Goal: Task Accomplishment & Management: Complete application form

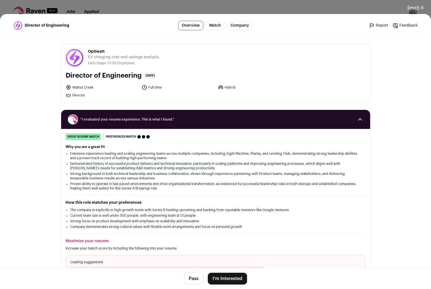
click at [225, 277] on button "I'm Interested" at bounding box center [227, 279] width 39 height 12
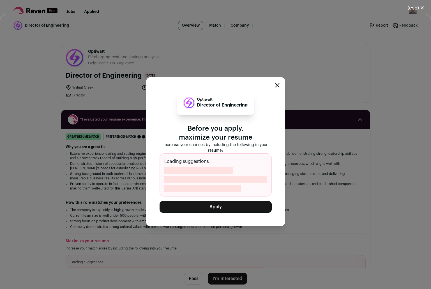
click at [223, 207] on button "Apply" at bounding box center [216, 207] width 112 height 12
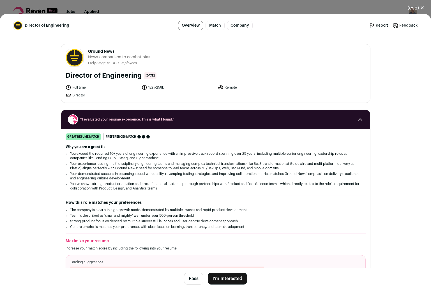
click at [228, 274] on button "I'm Interested" at bounding box center [227, 279] width 39 height 12
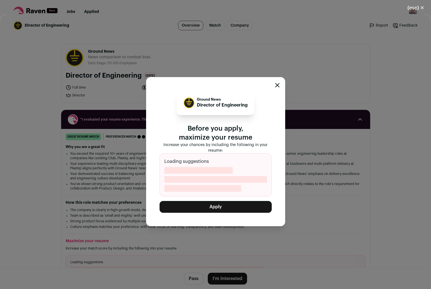
click at [216, 207] on button "Apply" at bounding box center [216, 207] width 112 height 12
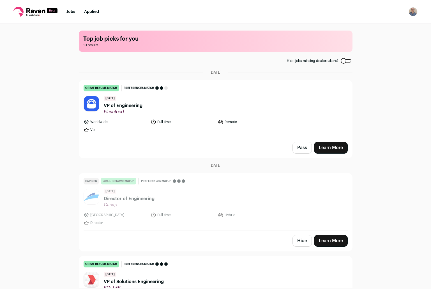
click at [76, 13] on ul "Jobs Applied" at bounding box center [82, 12] width 33 height 6
click at [71, 12] on link "Jobs" at bounding box center [70, 12] width 9 height 4
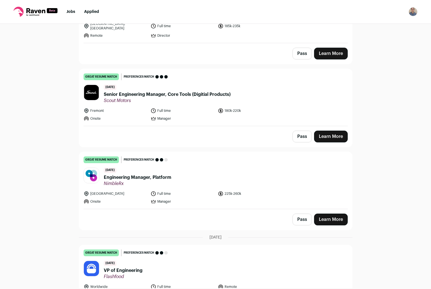
scroll to position [193, 0]
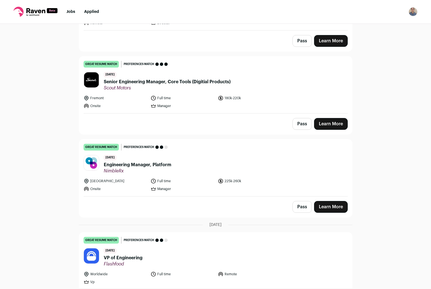
click at [129, 161] on span "Engineering Manager, Platform" at bounding box center [138, 164] width 68 height 7
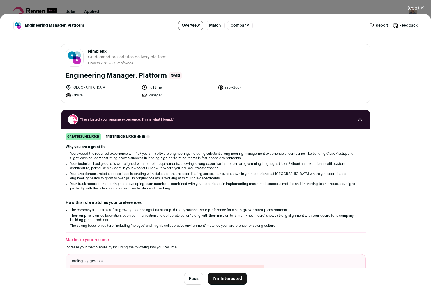
click at [223, 277] on button "I'm Interested" at bounding box center [227, 279] width 39 height 12
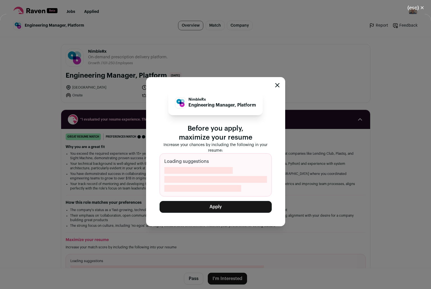
click at [212, 205] on button "Apply" at bounding box center [216, 207] width 112 height 12
